Goal: Transaction & Acquisition: Purchase product/service

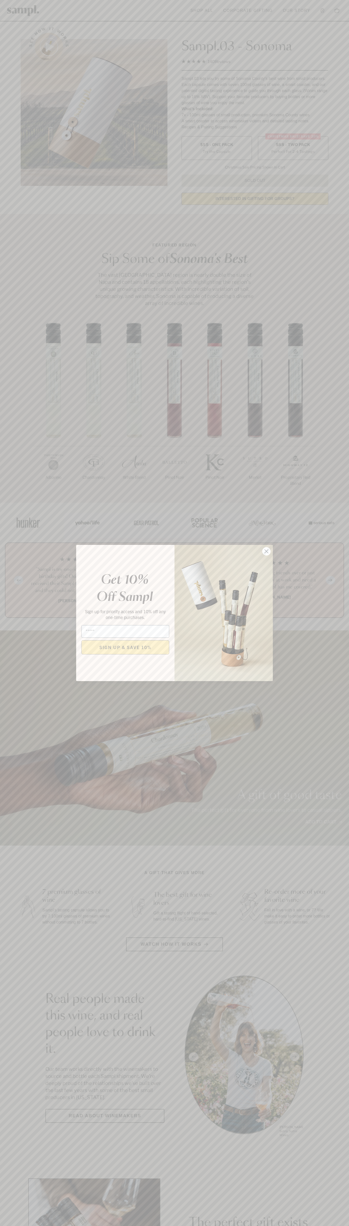
click at [267, 551] on icon "Close dialog" at bounding box center [267, 552] width 4 height 4
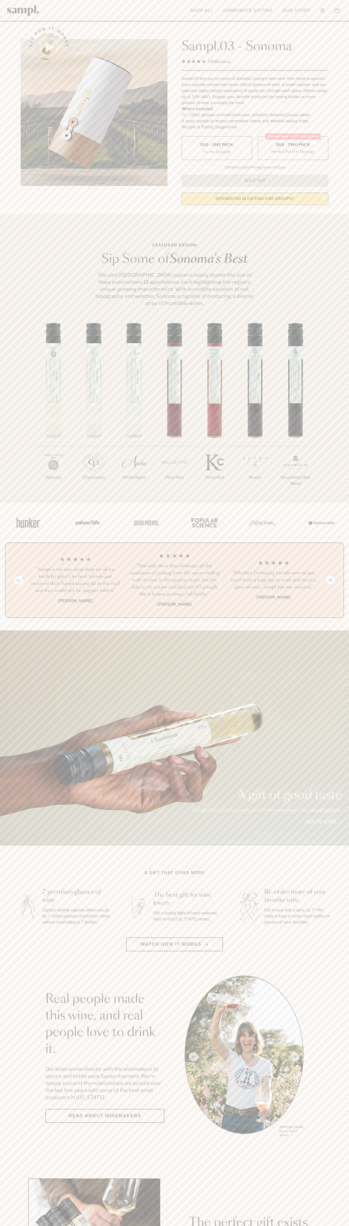
click at [293, 148] on label "Christmas SALE! Save 20% $88 - Two Pack Perfect For 2-4 Tastings" at bounding box center [293, 148] width 70 height 24
click at [75, 581] on h3 "“Sampl is my one-stop shop for all my birthday gifts! Our best friends just rec…" at bounding box center [75, 580] width 91 height 28
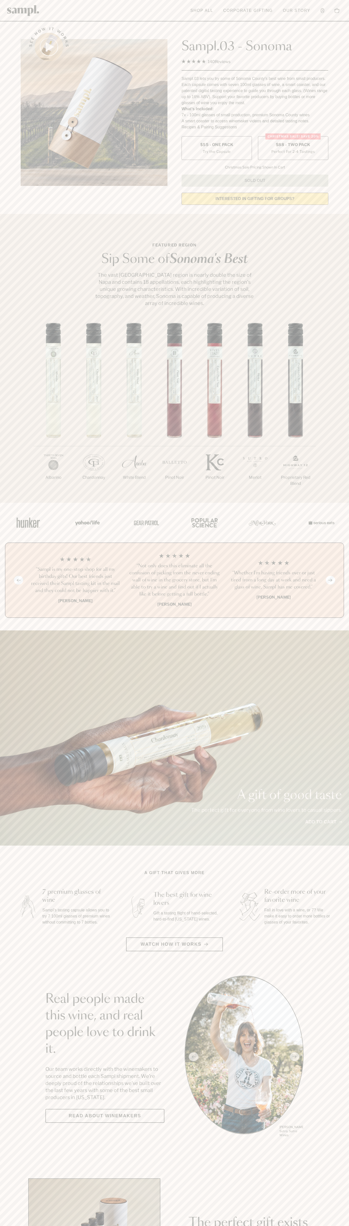
click at [278, 11] on header "Toggle navigation menu Shop All Corporate Gifting Our Story Account Story Shop …" at bounding box center [174, 10] width 349 height 21
click at [329, 695] on div "A gift of good taste The perfect gift for everyone from wine lovers to casual s…" at bounding box center [174, 737] width 349 height 215
click at [226, 1226] on html "Skip to main content Toggle navigation menu Shop All Corporate Gifting Our Stor…" at bounding box center [174, 1183] width 349 height 2366
click at [10, 682] on div "A gift of good taste The perfect gift for everyone from wine lovers to casual s…" at bounding box center [174, 737] width 349 height 215
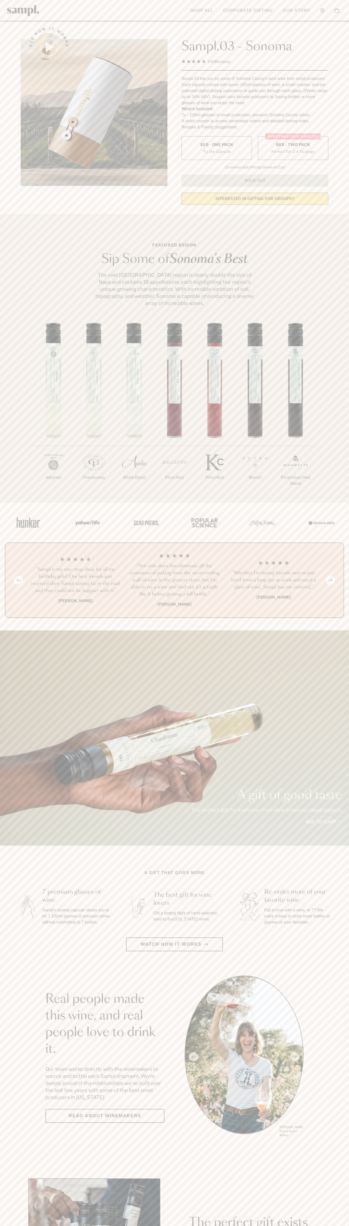
click at [293, 148] on label "Christmas SALE! Save 20% $88 - Two Pack Perfect For 2-4 Tastings" at bounding box center [293, 148] width 70 height 24
click at [75, 581] on h3 "“Sampl is my one-stop shop for all my birthday gifts! Our best friends just rec…" at bounding box center [75, 580] width 91 height 28
